Goal: Task Accomplishment & Management: Manage account settings

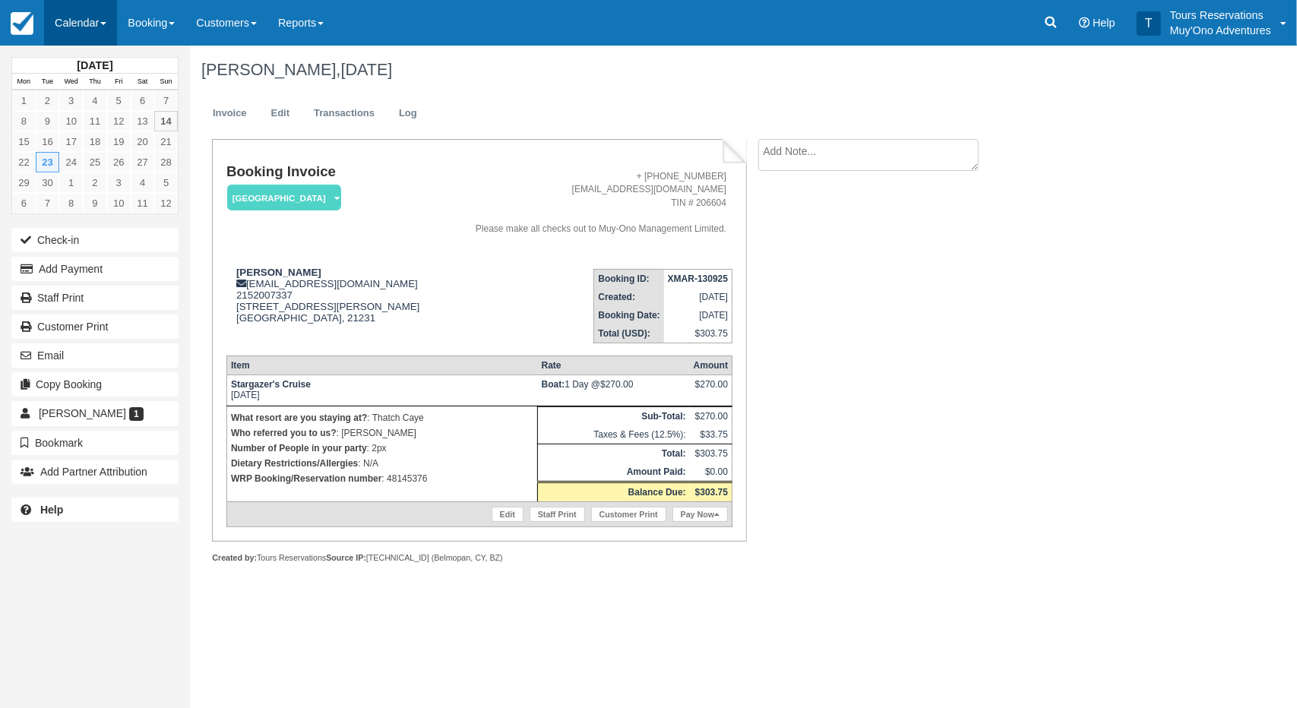
click at [102, 26] on link "Calendar" at bounding box center [80, 23] width 73 height 46
click at [104, 130] on link "Inventory" at bounding box center [105, 129] width 120 height 32
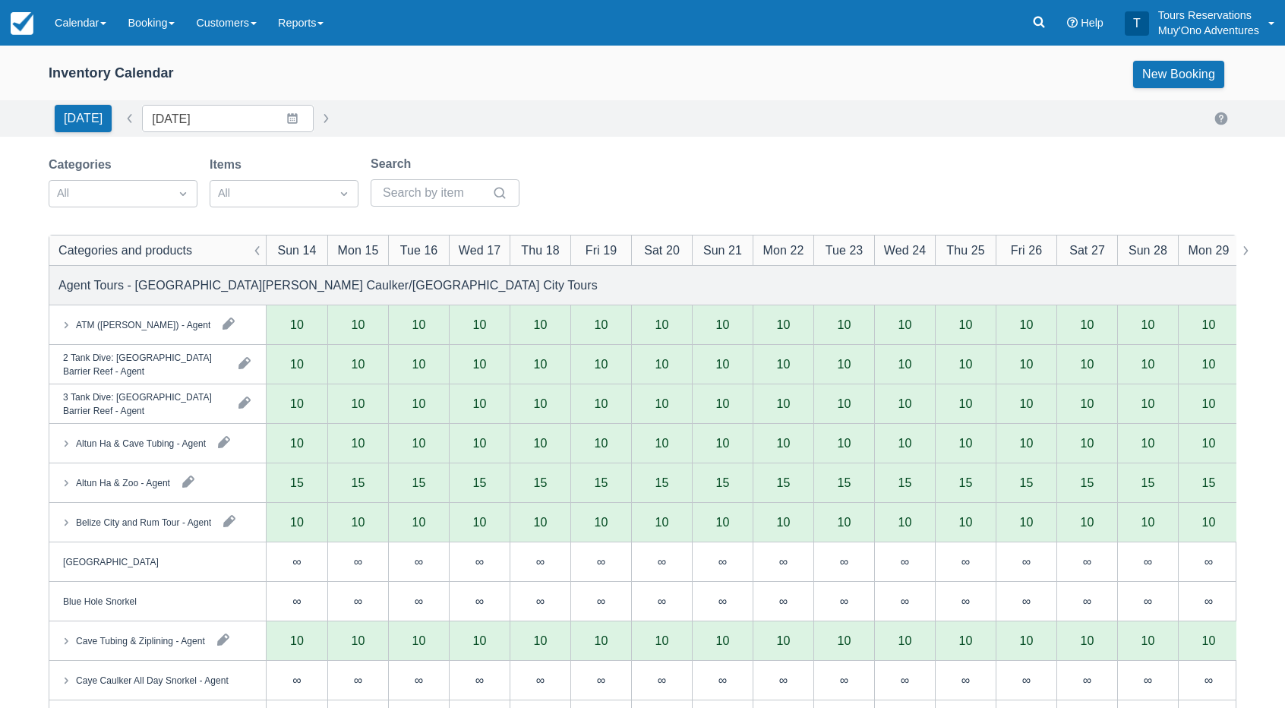
click at [539, 65] on div "Inventory Calendar New Booking" at bounding box center [643, 74] width 1188 height 27
click at [220, 118] on input "[DATE]" at bounding box center [228, 118] width 172 height 27
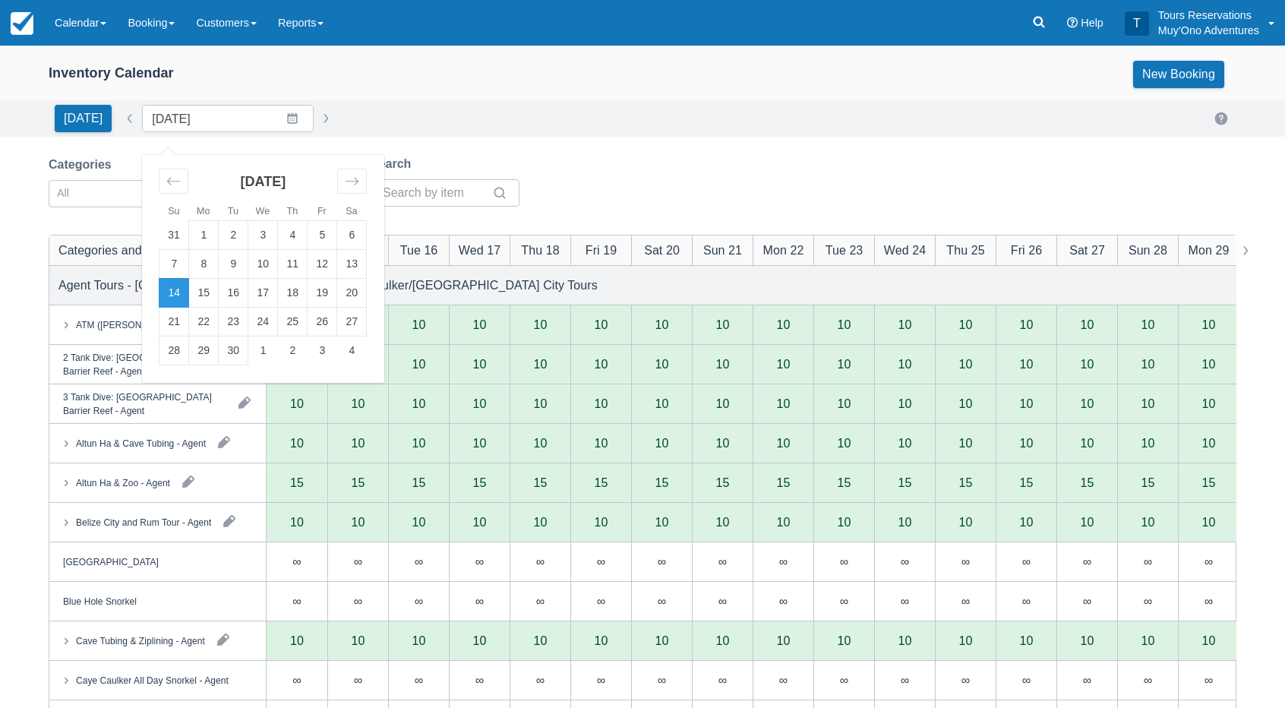
click at [383, 75] on div "Inventory Calendar New Booking" at bounding box center [643, 74] width 1188 height 27
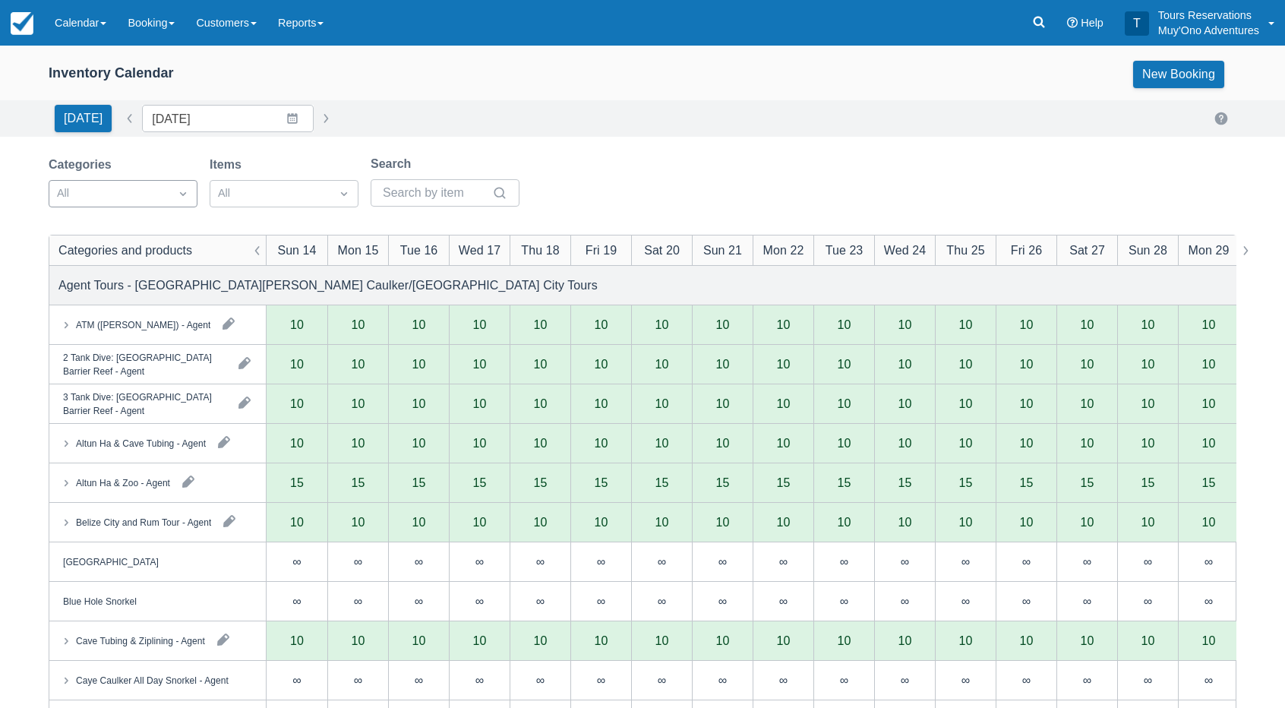
click at [117, 198] on div at bounding box center [109, 194] width 105 height 20
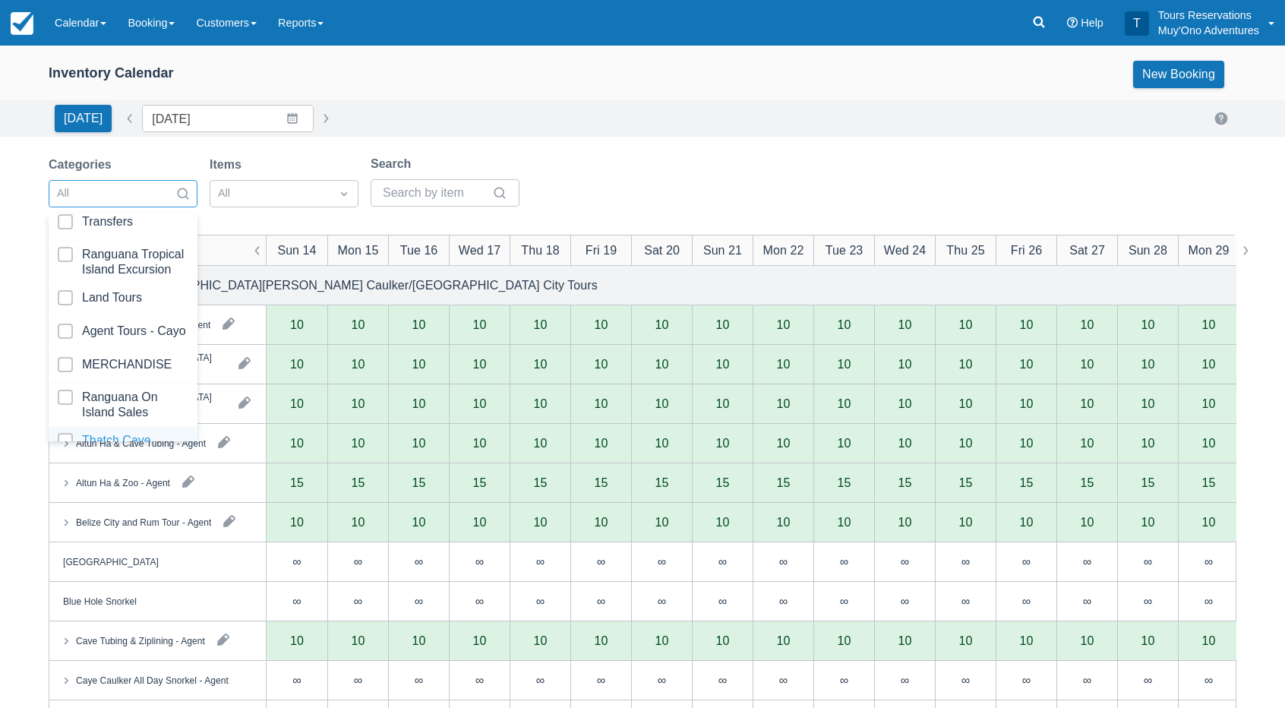
scroll to position [150, 0]
click at [120, 409] on div at bounding box center [123, 416] width 131 height 30
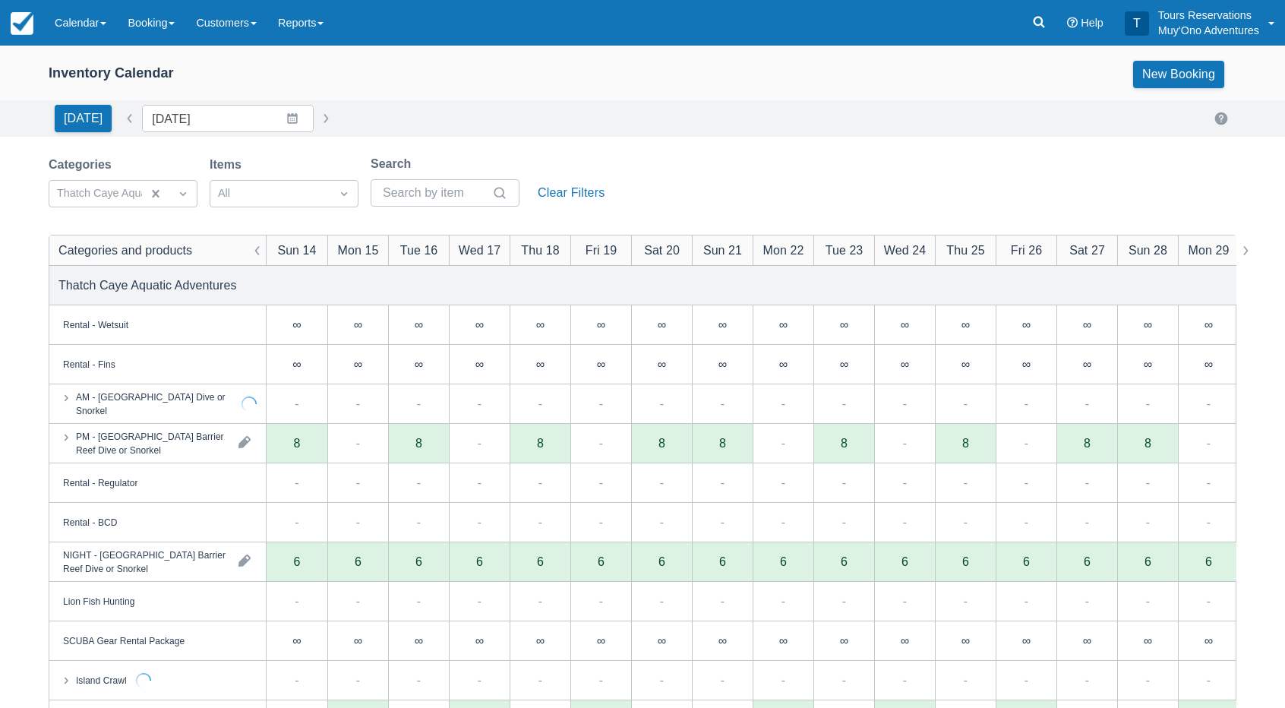
click at [602, 141] on div "Inventory Calendar New Booking [DATE] Date [DATE] Navigate forward to interact …" at bounding box center [642, 487] width 1285 height 883
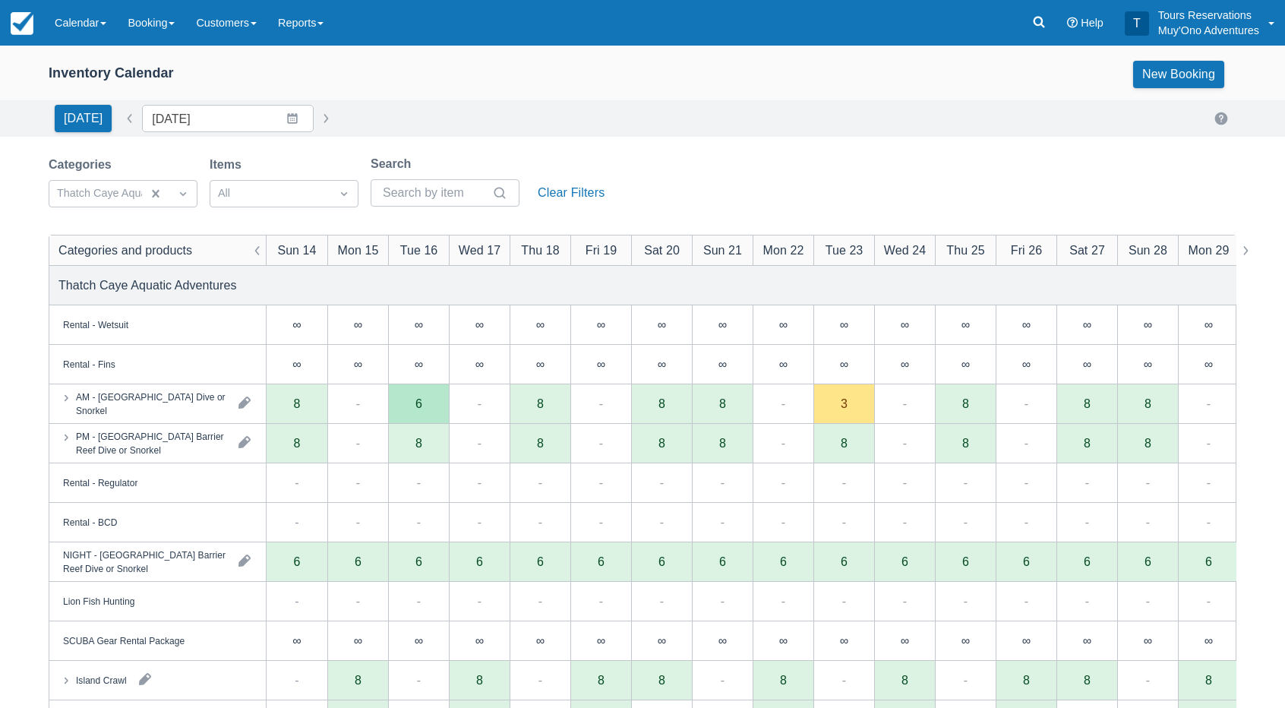
click at [663, 210] on div "Categories Thatch Caye Aquatic Adventures Items All Search Clear Filters" at bounding box center [643, 186] width 1188 height 62
click at [725, 165] on div "Categories Thatch Caye Aquatic Adventures Items All Search Clear Filters" at bounding box center [643, 186] width 1188 height 62
